Goal: Obtain resource: Download file/media

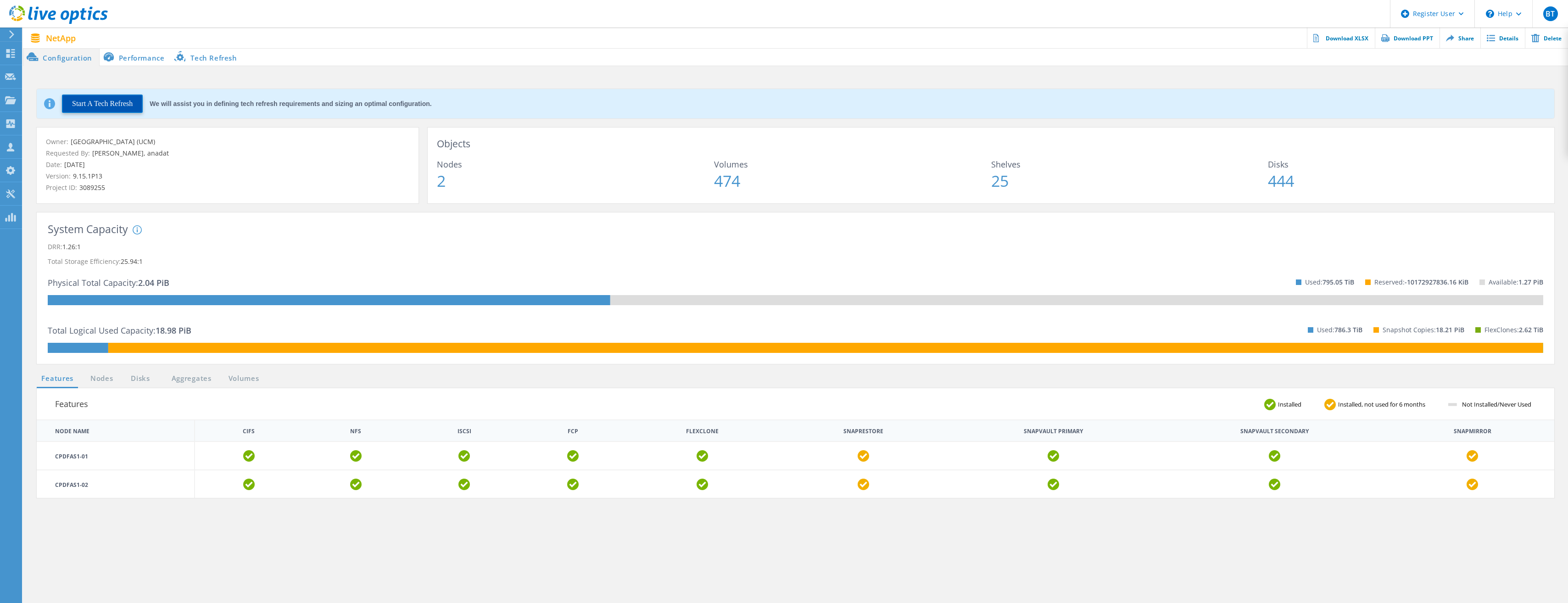
click at [127, 106] on button "Start A Tech Refresh" at bounding box center [102, 103] width 81 height 18
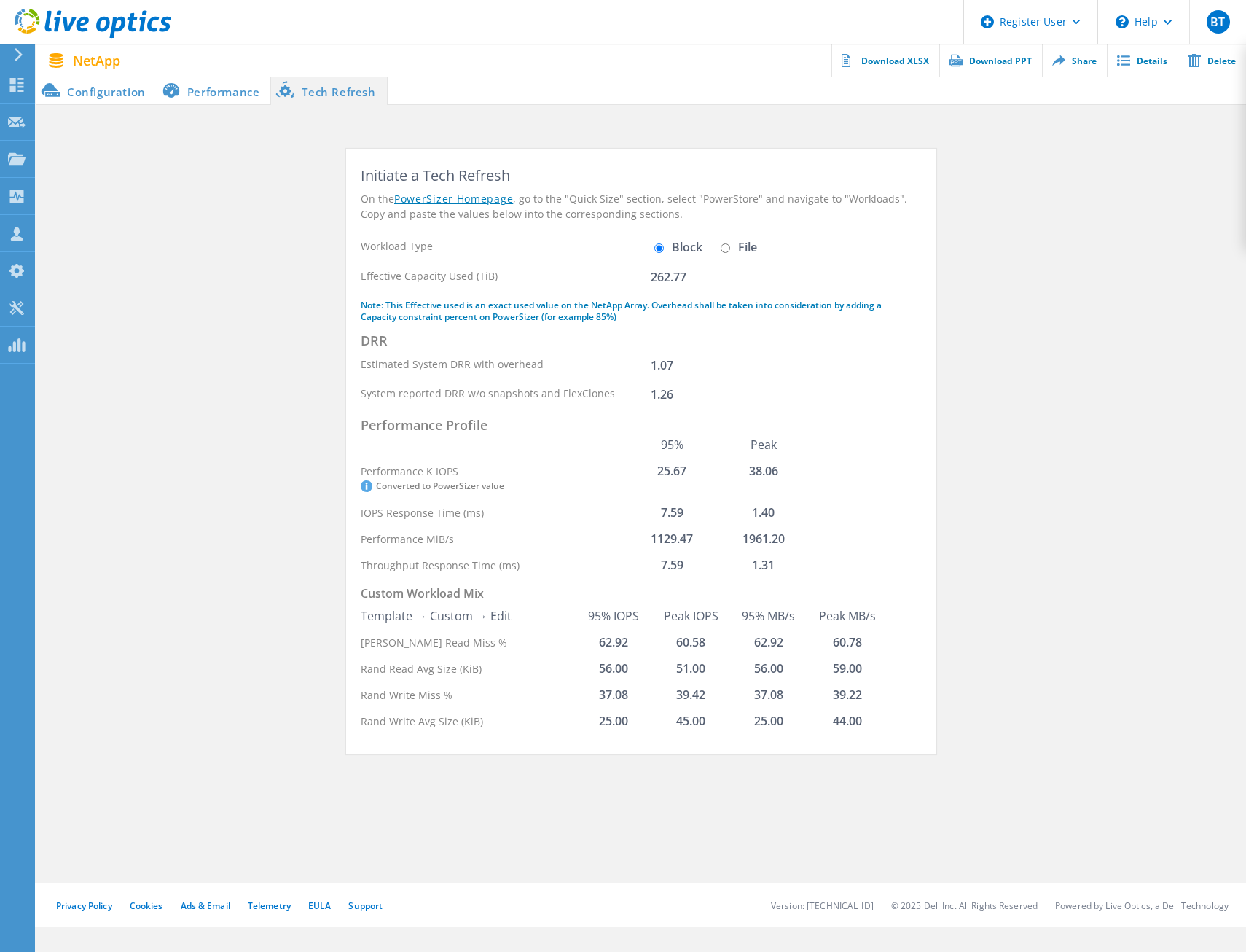
click at [727, 247] on input "File" at bounding box center [726, 248] width 10 height 10
radio input "true"
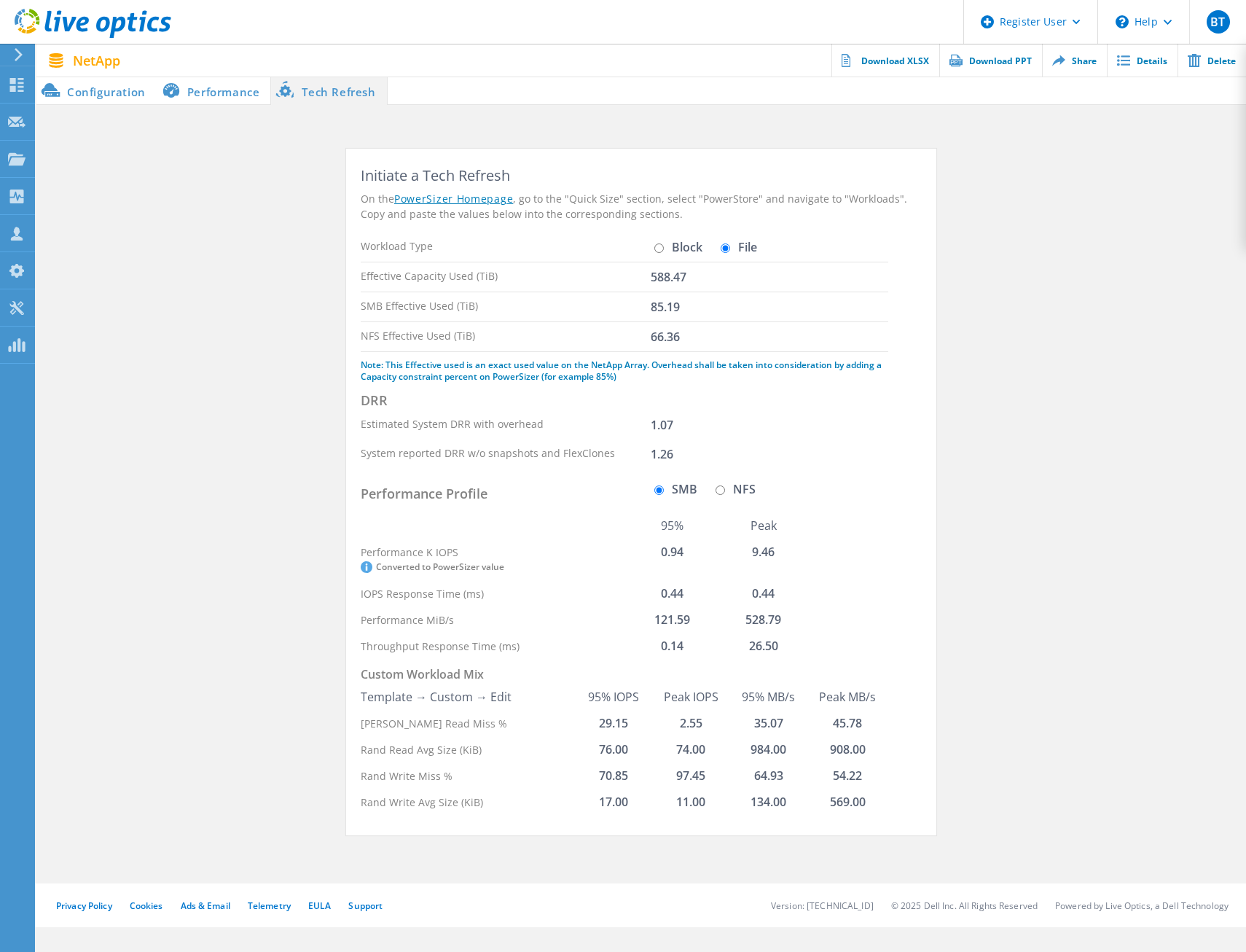
click at [662, 252] on input "Block" at bounding box center [659, 248] width 10 height 10
radio input "true"
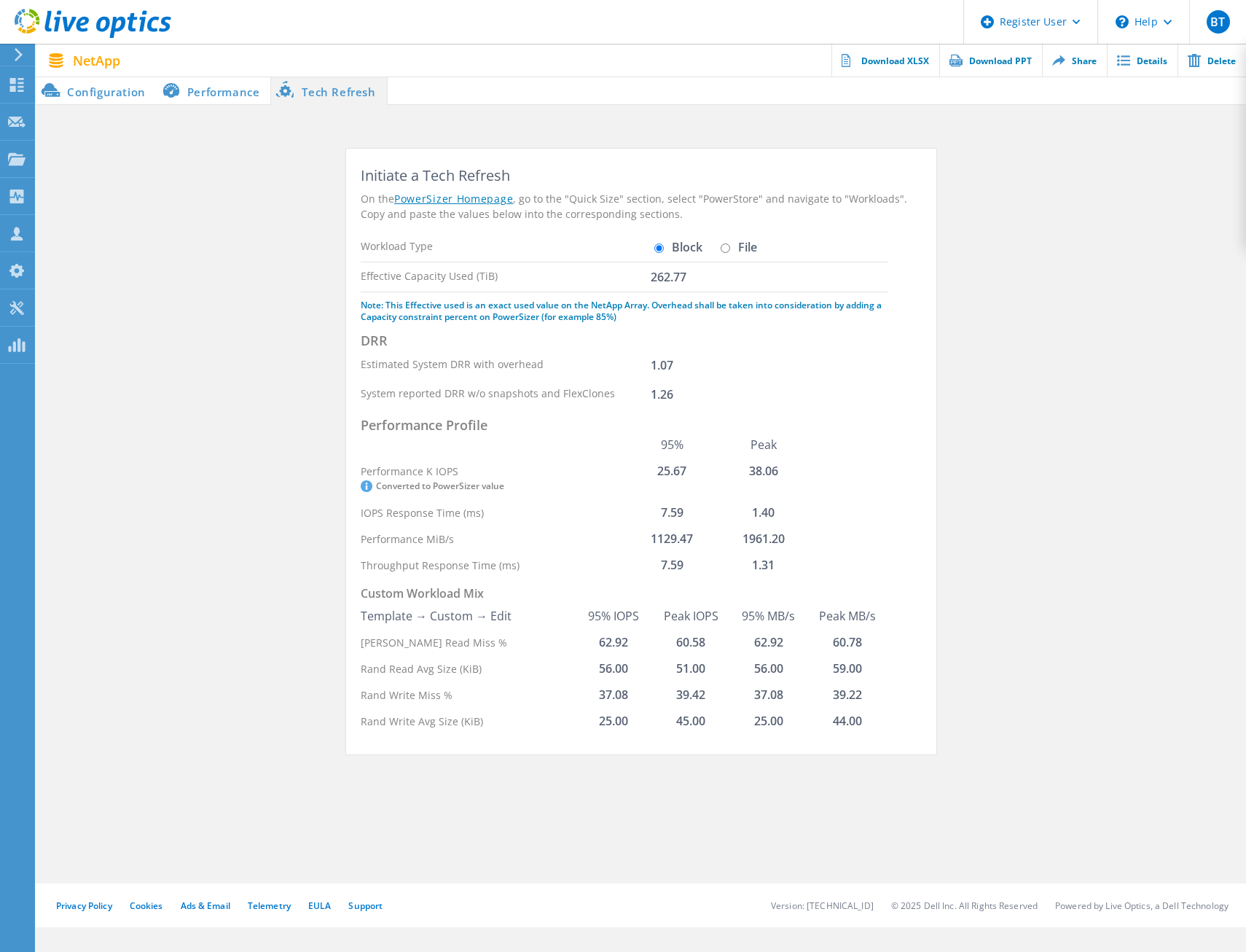
click at [726, 247] on input "File" at bounding box center [726, 248] width 10 height 10
radio input "true"
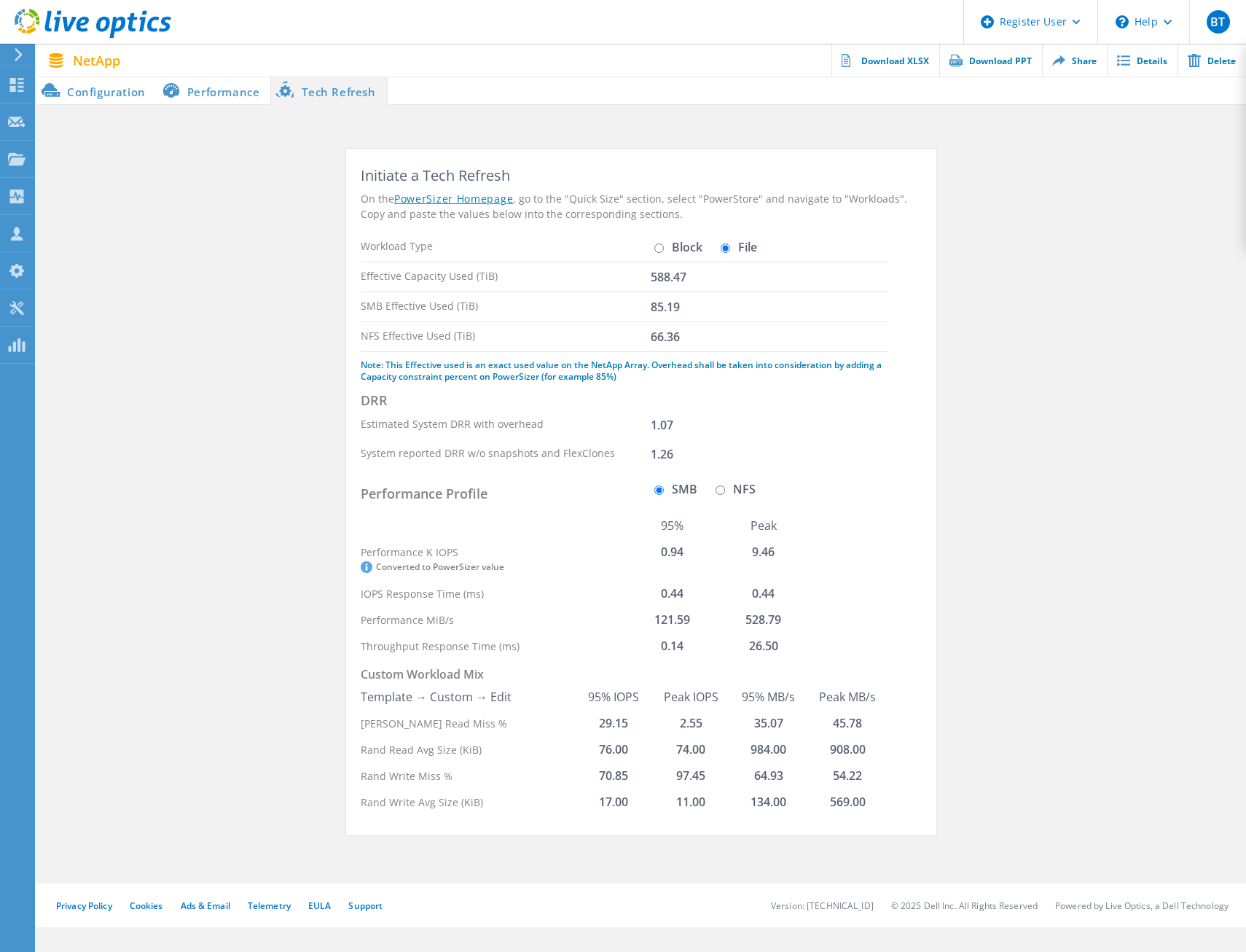
click at [660, 249] on input "Block" at bounding box center [659, 248] width 10 height 10
radio input "true"
radio input "false"
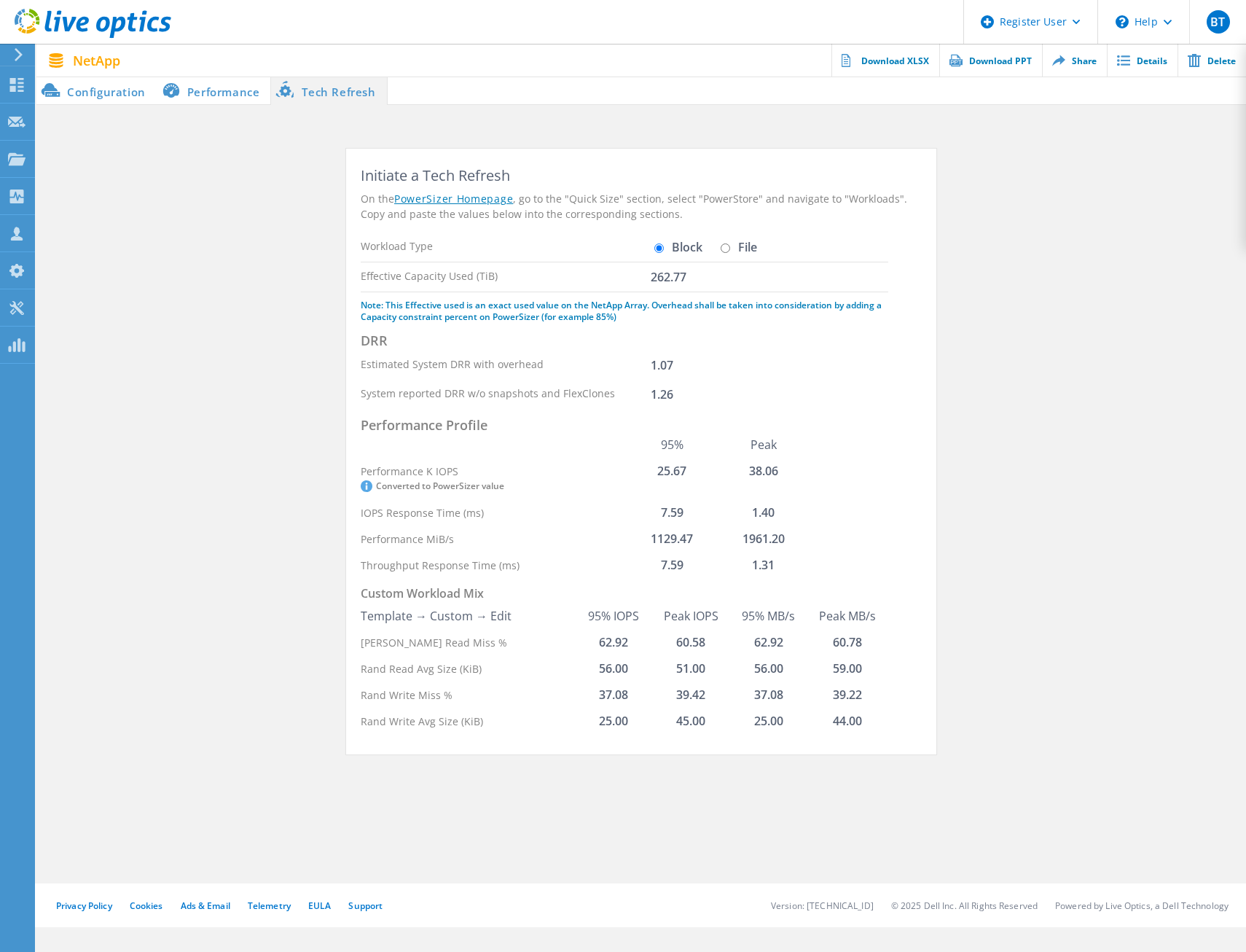
click at [139, 483] on section "Initiate a Tech Refresh On the PowerSizer Homepage , go to the "Quick Size" sec…" at bounding box center [641, 459] width 1209 height 620
click at [227, 95] on li "Performance" at bounding box center [214, 90] width 114 height 29
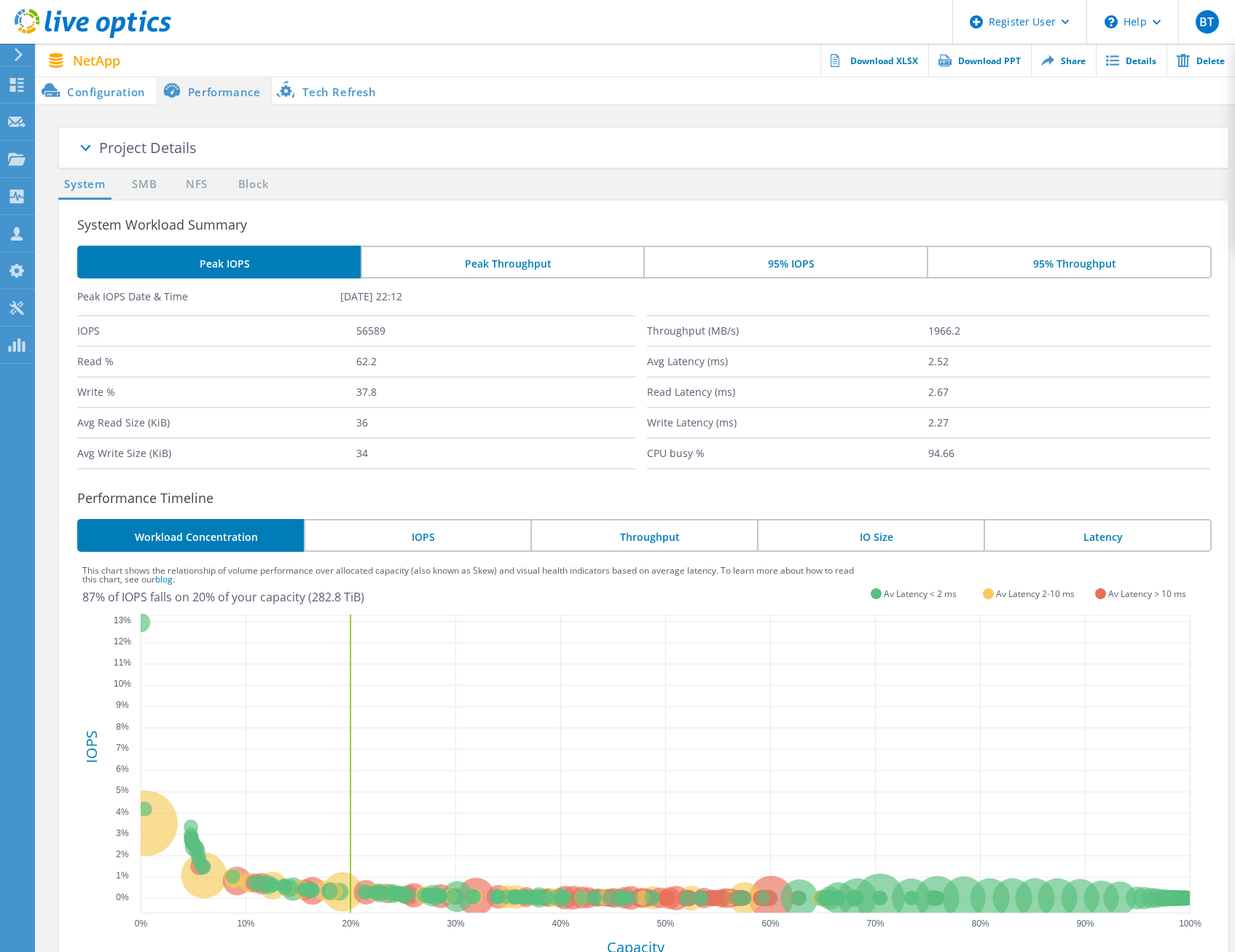
click at [305, 83] on li "Tech Refresh" at bounding box center [329, 90] width 115 height 29
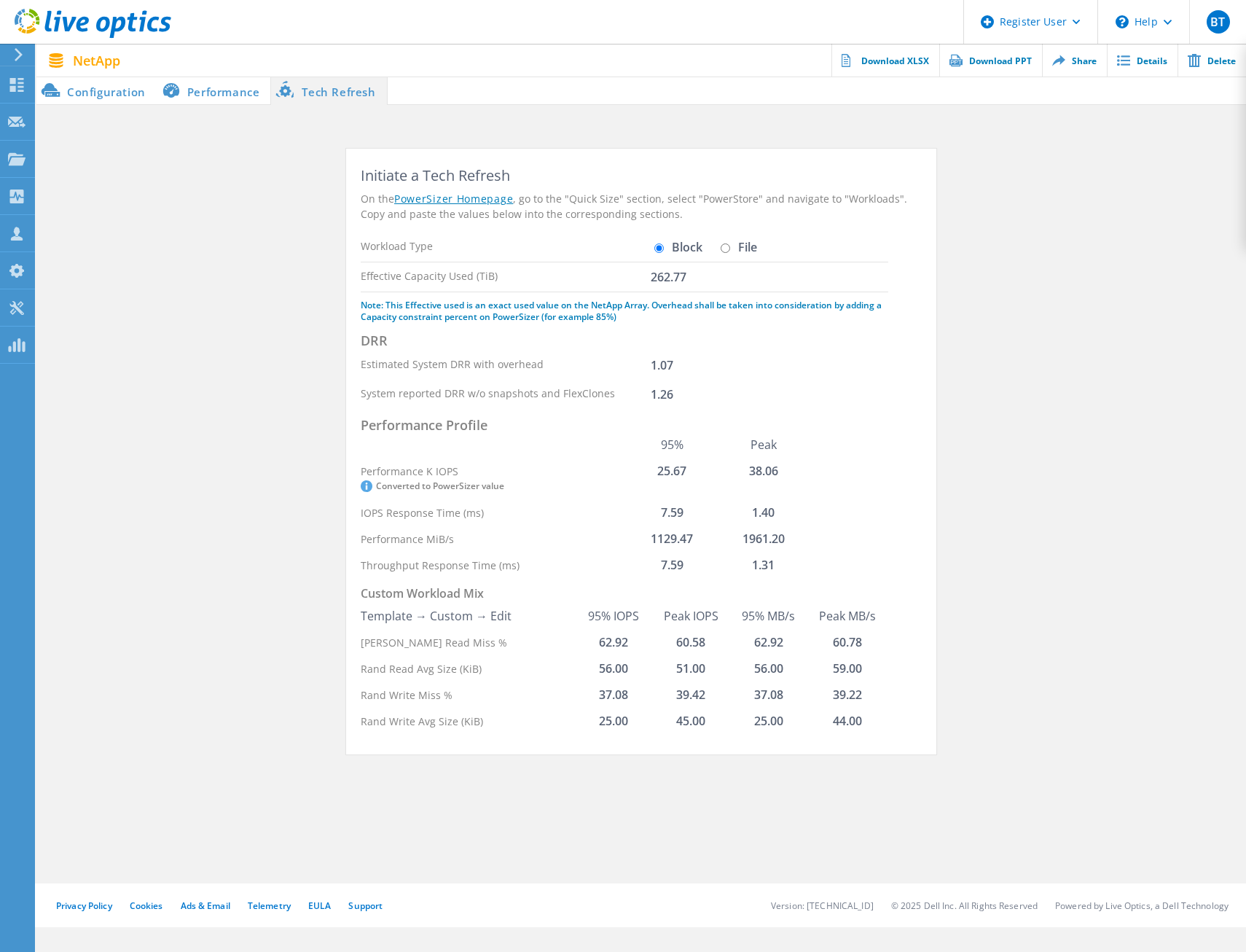
click at [721, 249] on input "File" at bounding box center [726, 248] width 10 height 10
radio input "true"
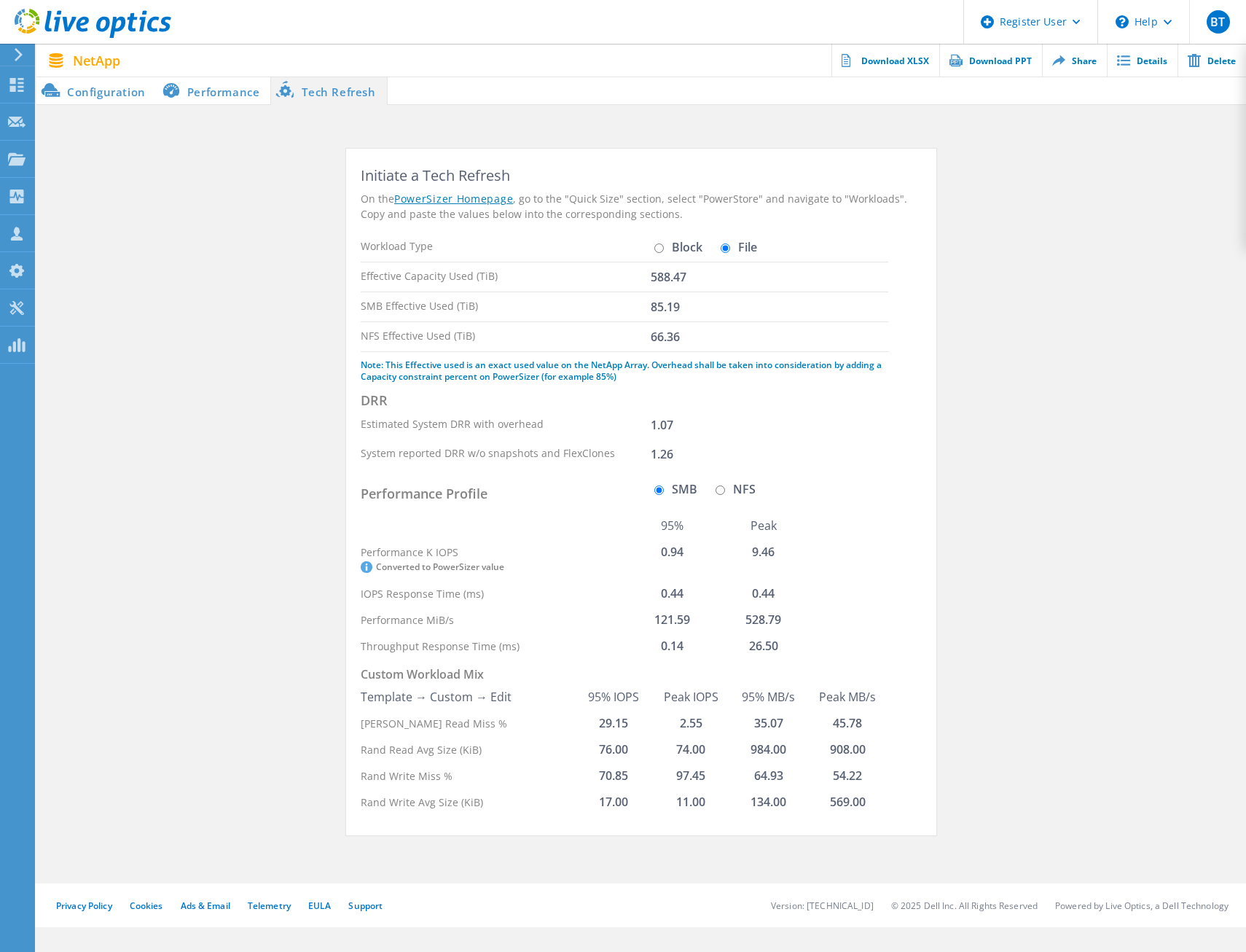
click at [663, 247] on input "Block" at bounding box center [659, 248] width 10 height 10
radio input "true"
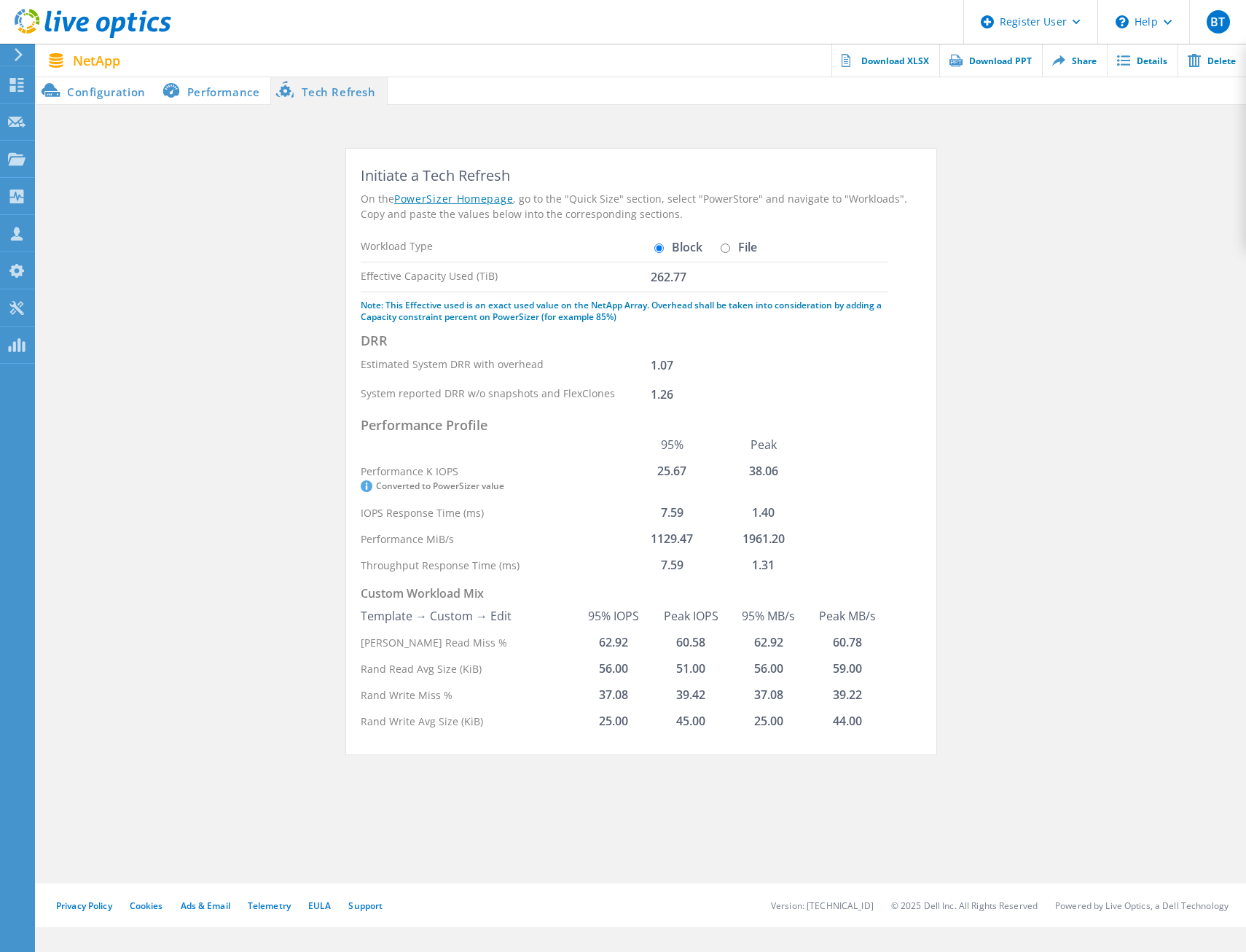
click at [727, 245] on input "File" at bounding box center [726, 248] width 10 height 10
radio input "true"
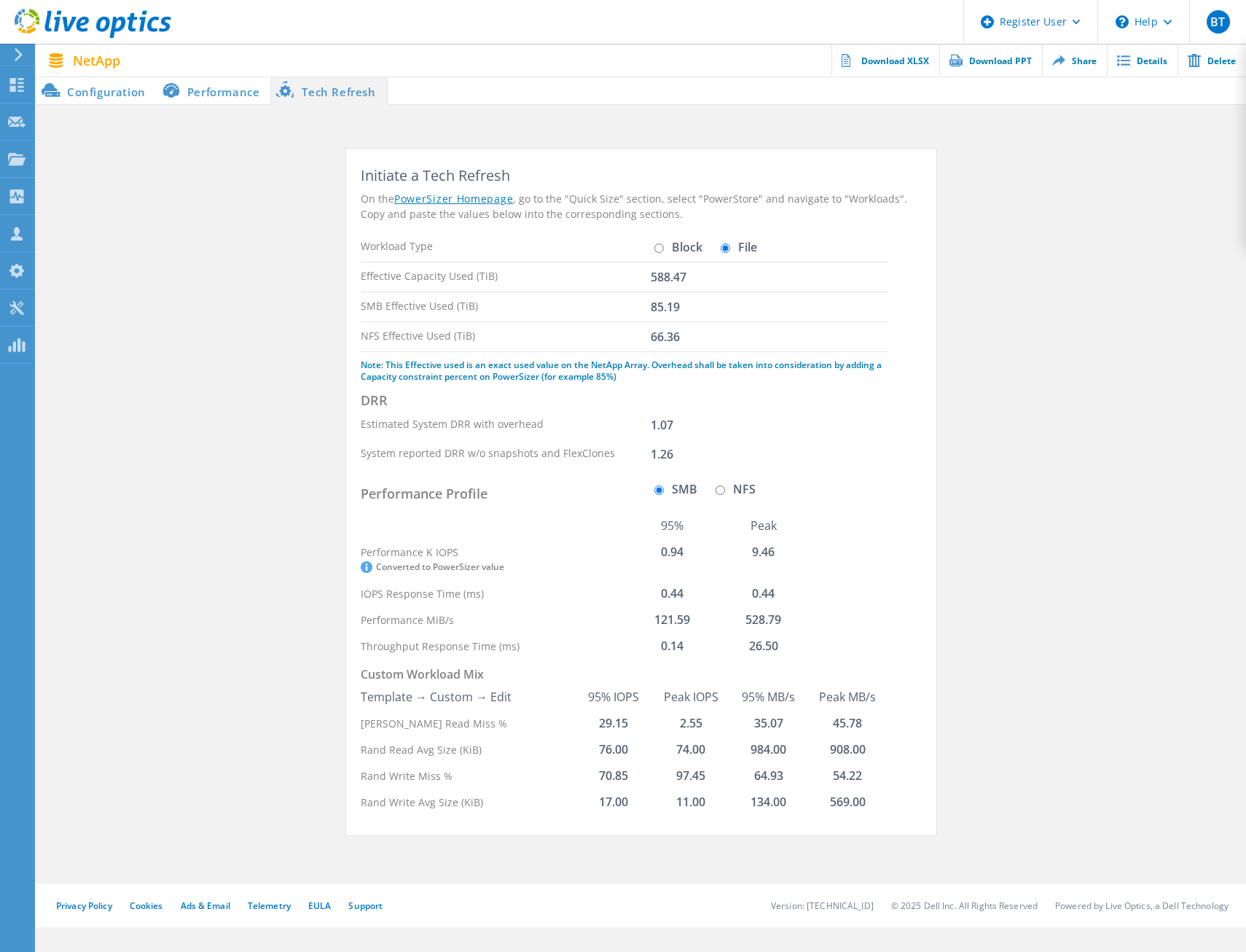
click at [655, 244] on input "Block" at bounding box center [659, 248] width 10 height 10
radio input "true"
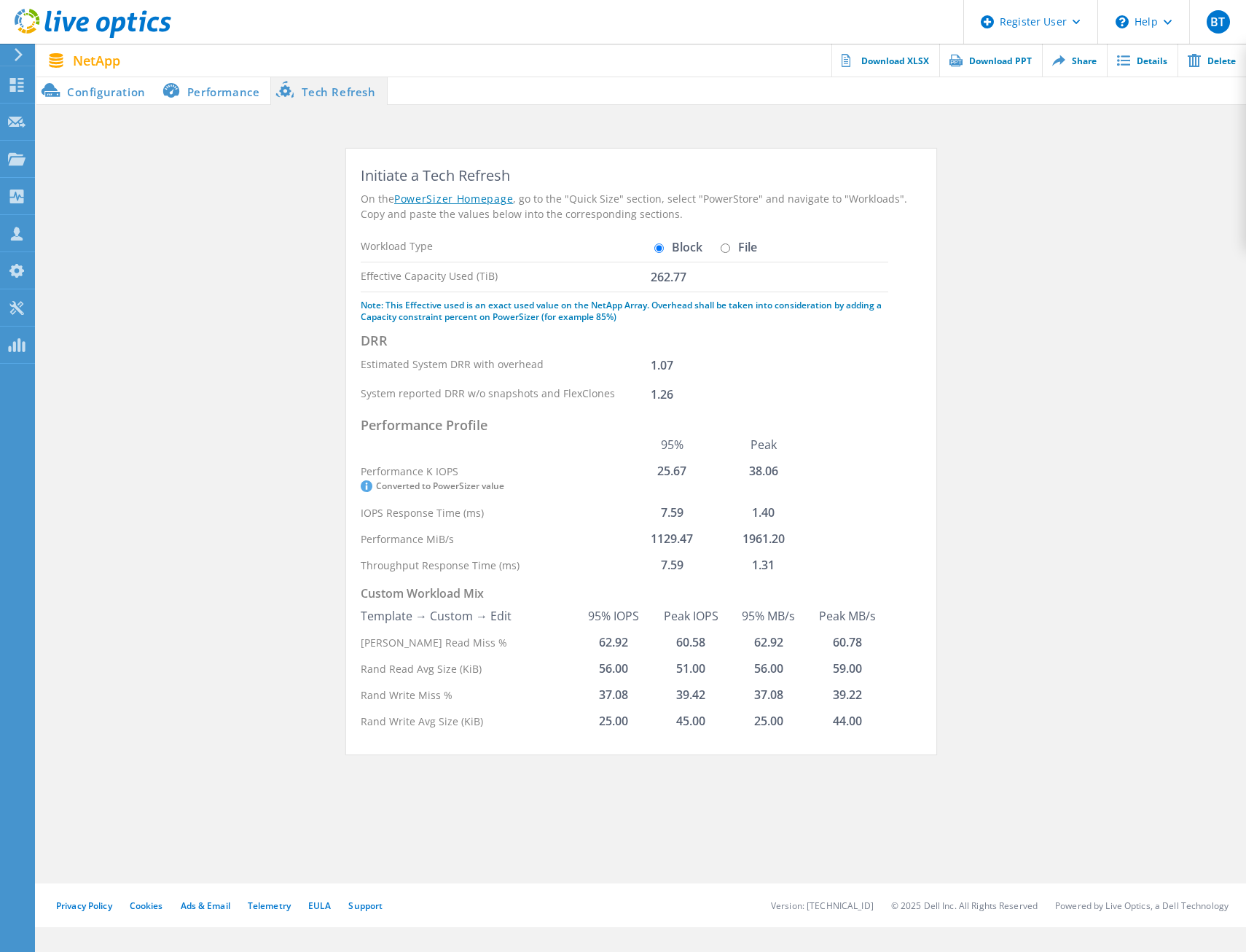
click at [723, 251] on input "File" at bounding box center [726, 248] width 10 height 10
radio input "true"
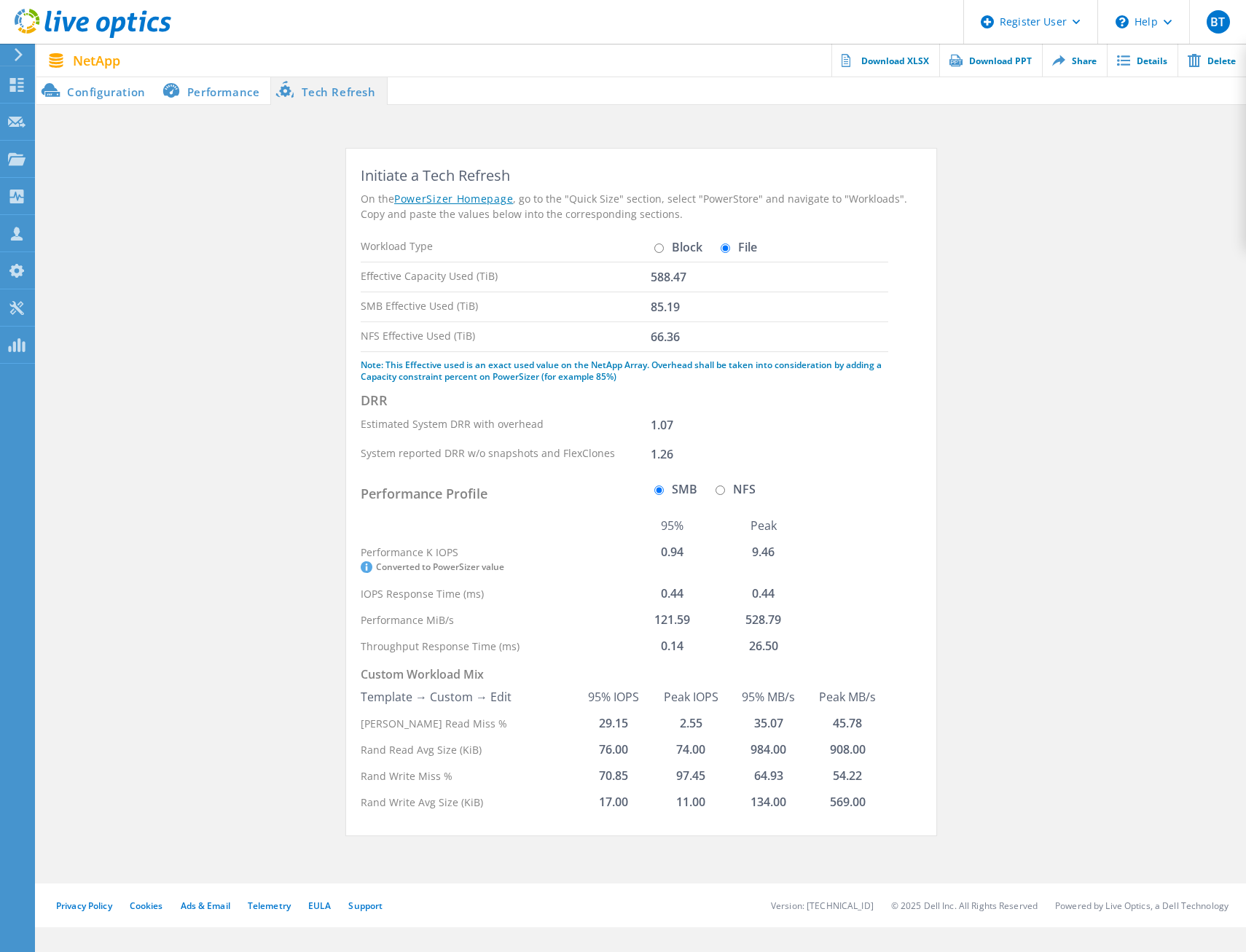
click at [662, 251] on input "Block" at bounding box center [659, 248] width 10 height 10
radio input "true"
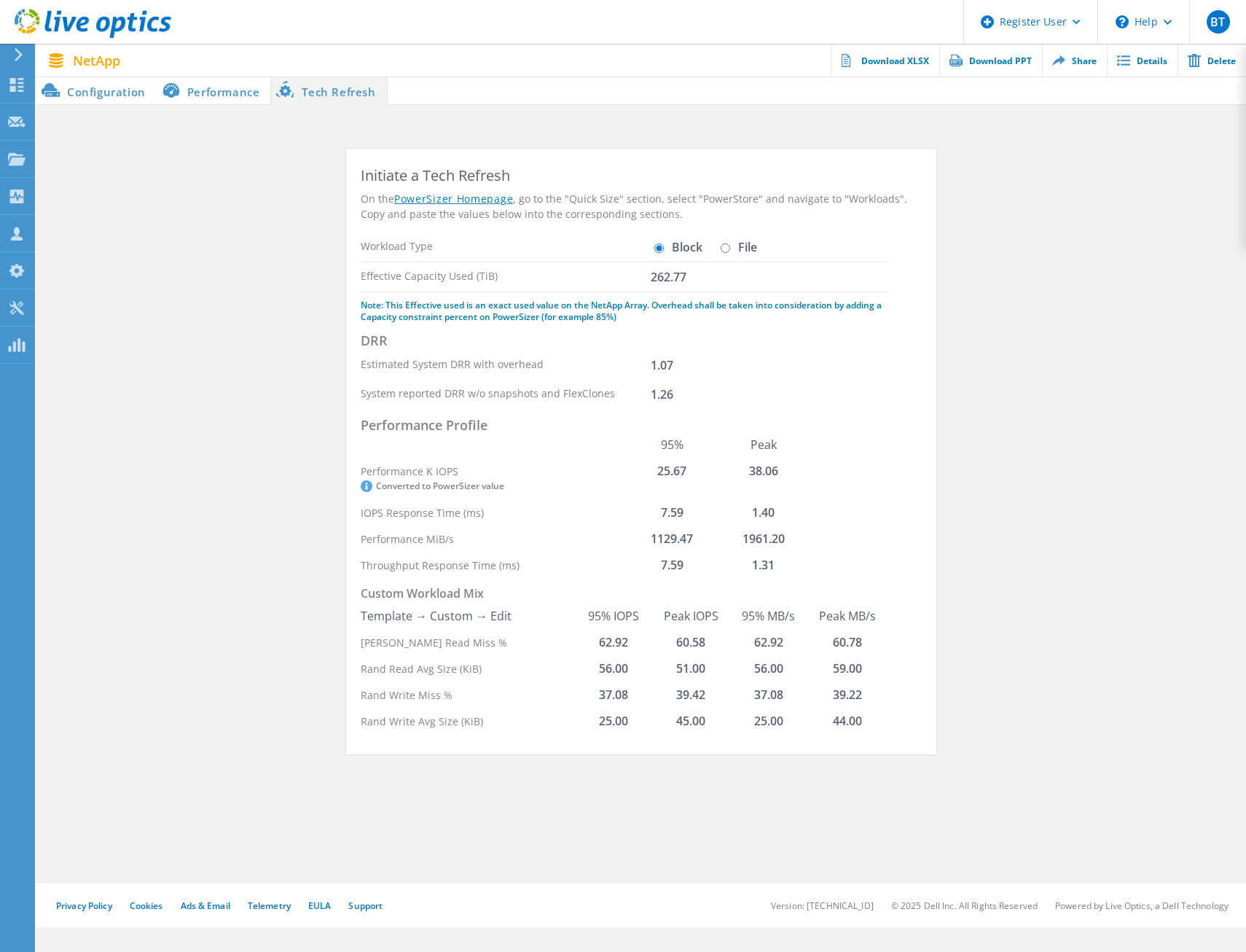
click at [785, 362] on div "Estimated System DRR with overhead 1.07" at bounding box center [624, 365] width 528 height 29
click at [727, 250] on input "File" at bounding box center [726, 248] width 10 height 10
radio input "true"
radio input "false"
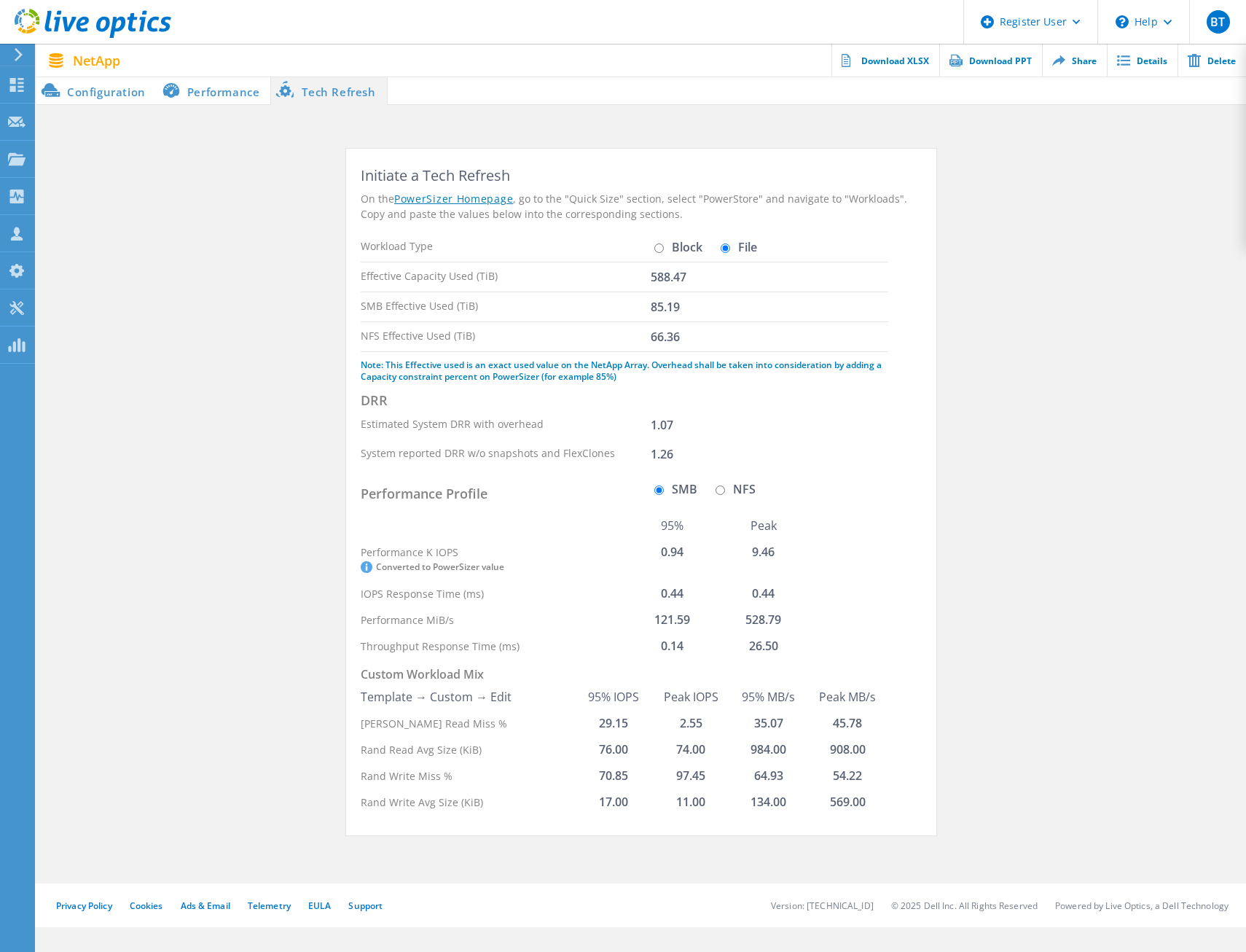
click at [720, 488] on input "NFS" at bounding box center [720, 490] width 10 height 10
radio input "true"
click at [654, 488] on input "SMB" at bounding box center [659, 490] width 10 height 10
radio input "true"
radio input "false"
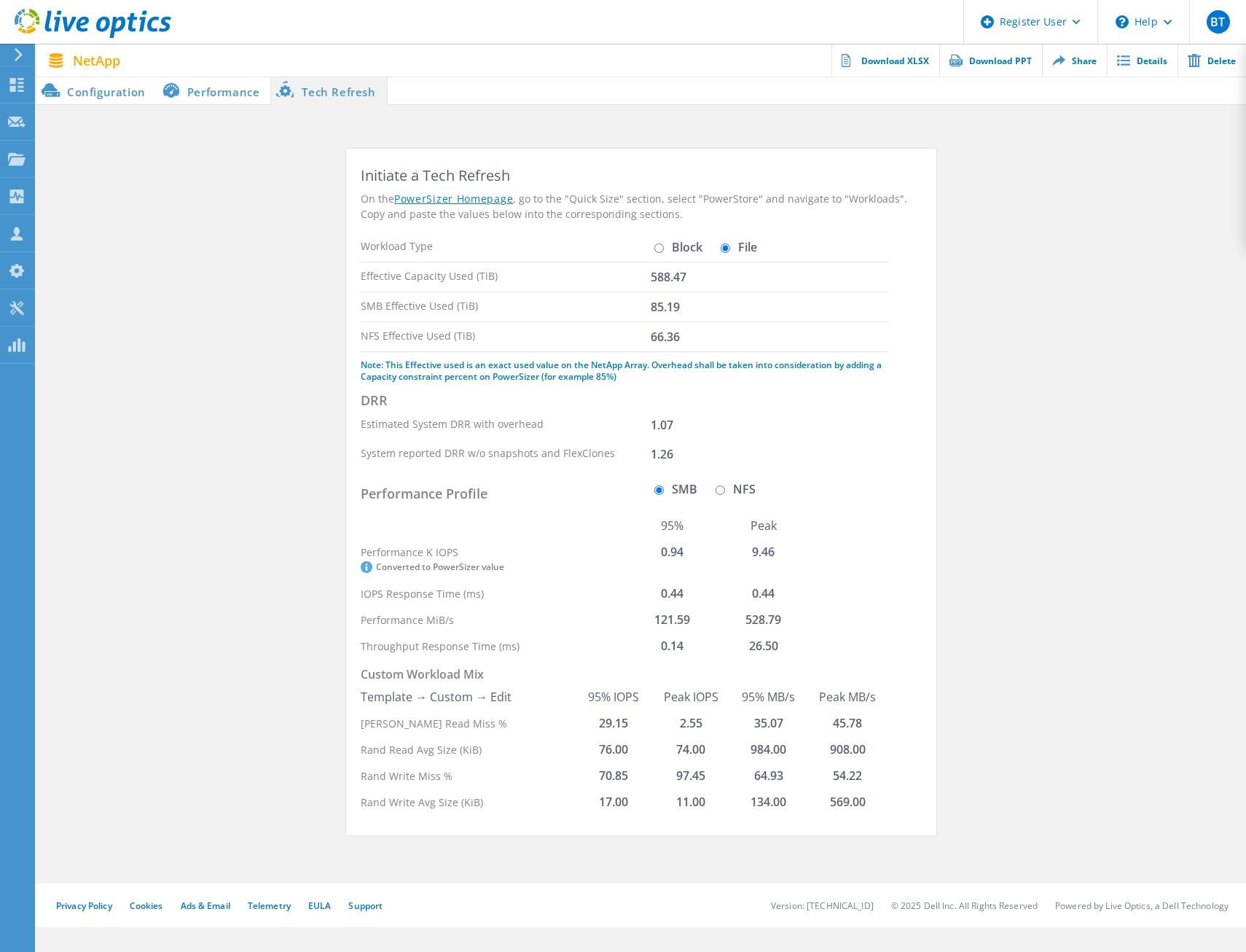
click at [654, 488] on input "SMB" at bounding box center [659, 490] width 10 height 10
click at [658, 250] on input "Block" at bounding box center [659, 248] width 10 height 10
radio input "true"
radio input "false"
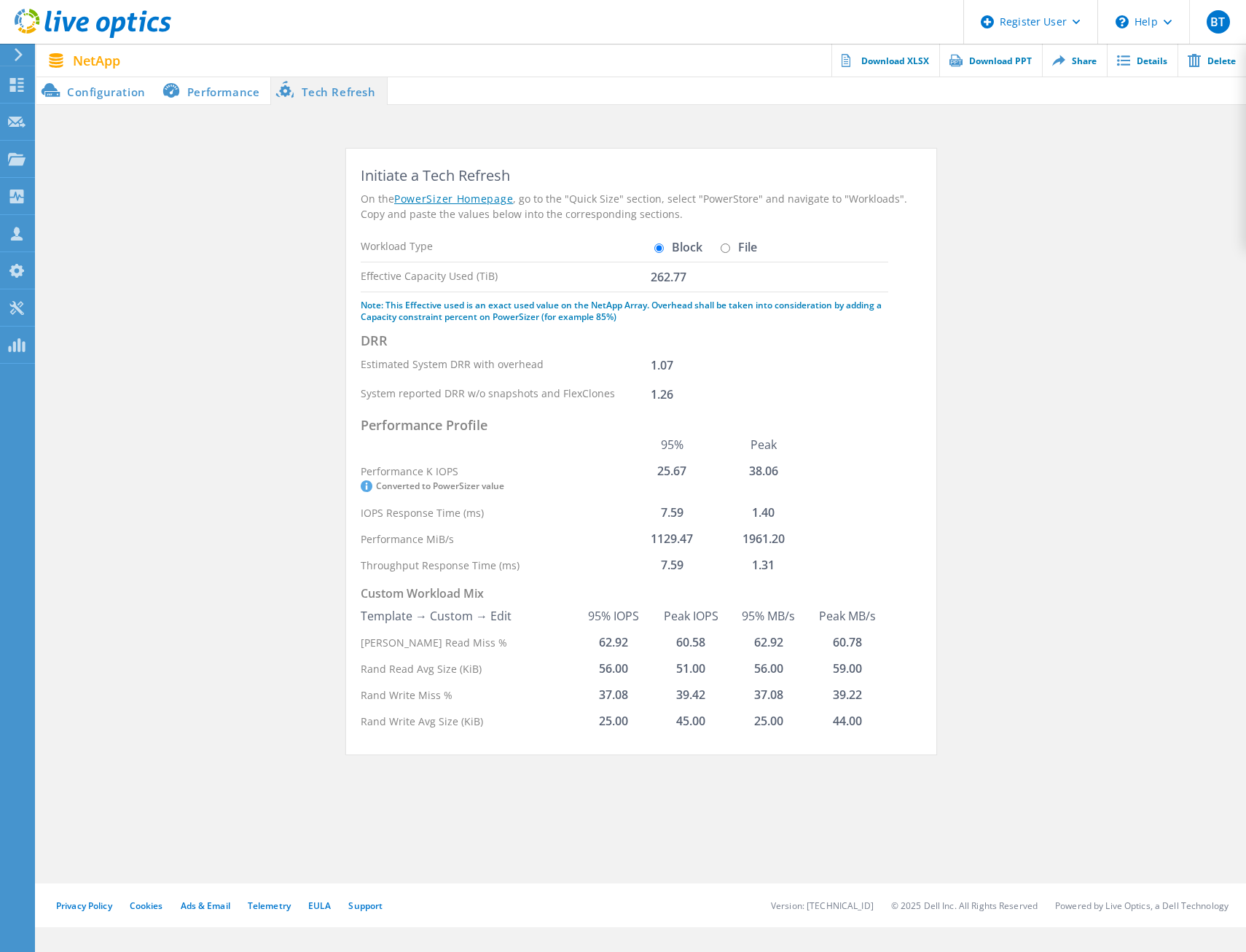
click at [90, 90] on li "Configuration" at bounding box center [97, 90] width 120 height 29
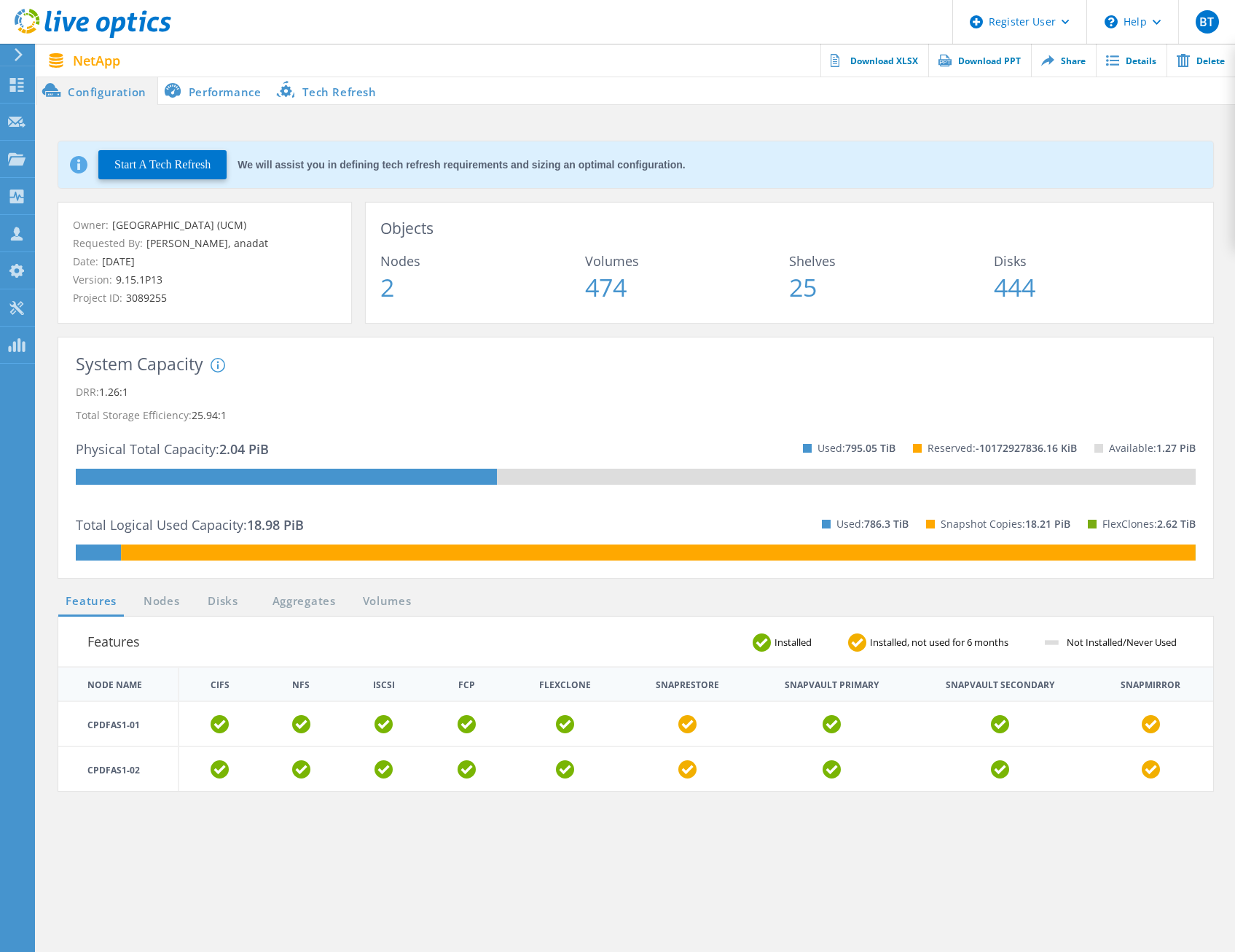
click at [217, 90] on li "Performance" at bounding box center [215, 90] width 114 height 29
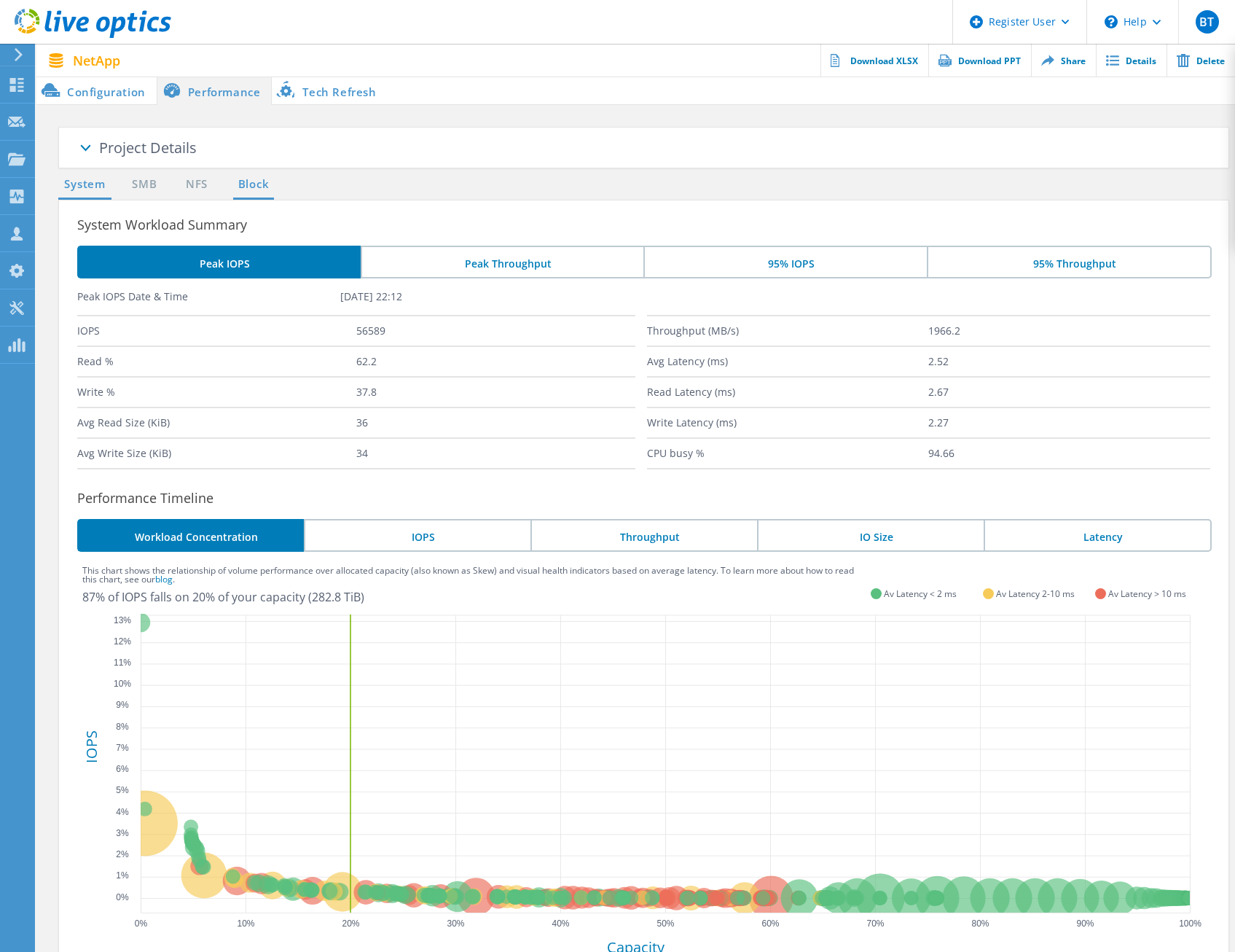
click at [259, 183] on link "Block" at bounding box center [252, 185] width 40 height 18
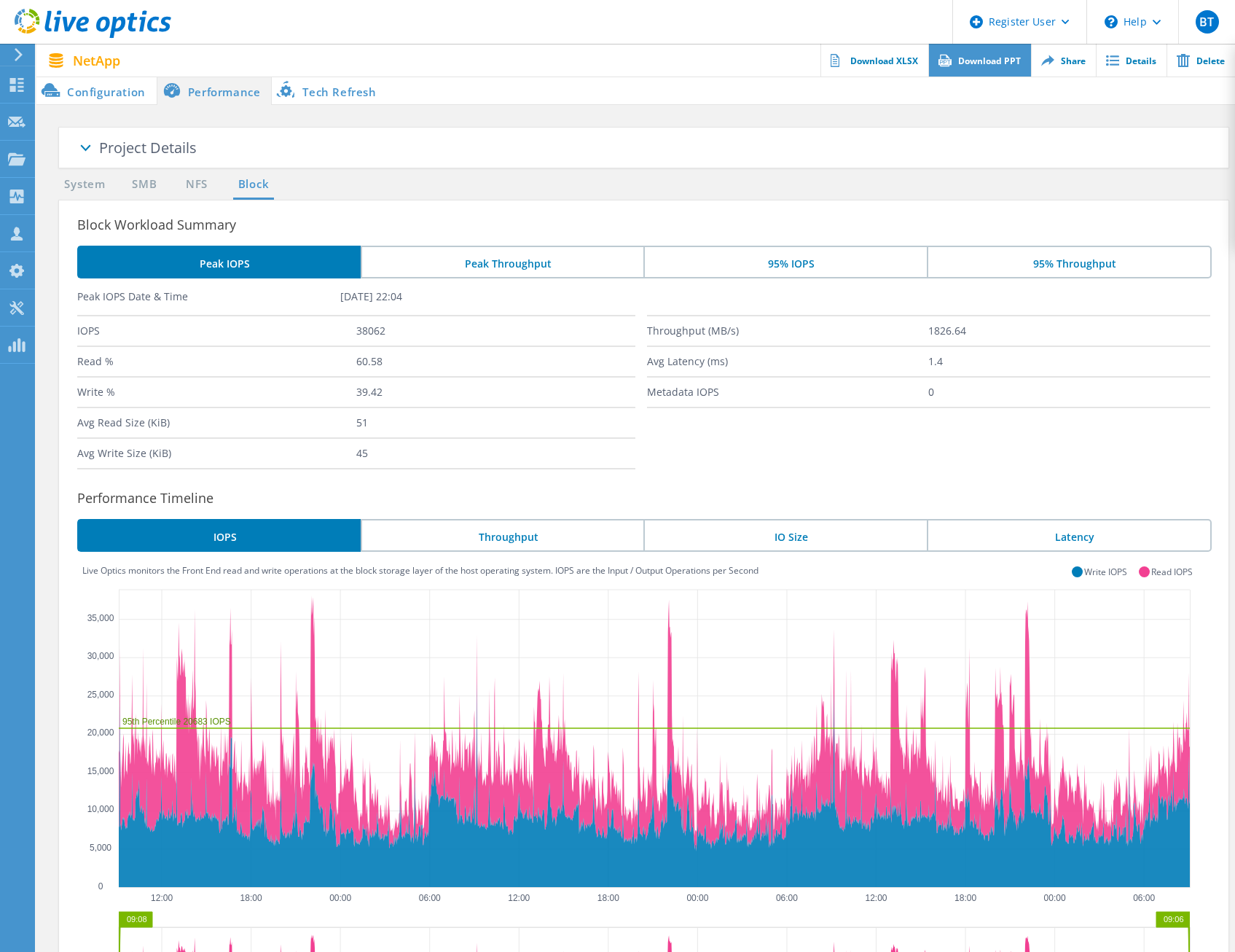
click at [1001, 68] on link "Download PPT" at bounding box center [979, 60] width 102 height 33
